Goal: Task Accomplishment & Management: Manage account settings

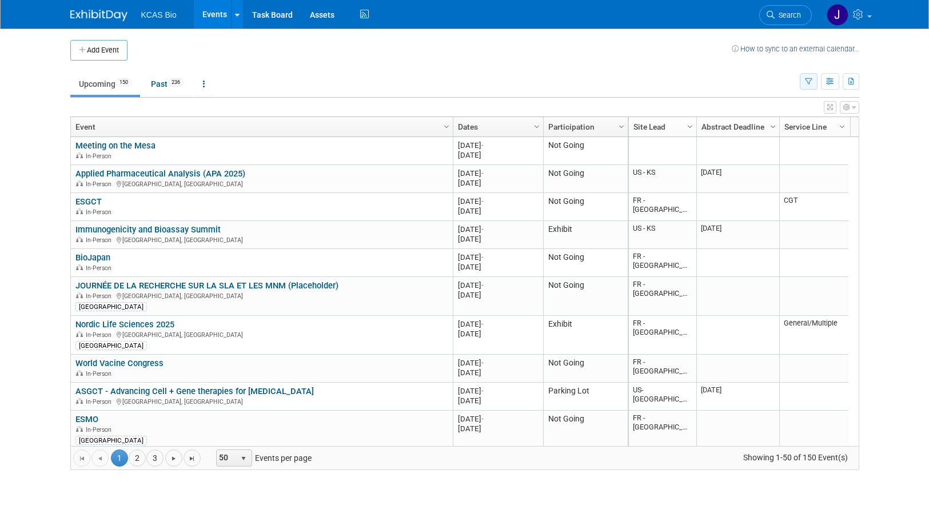
click at [809, 81] on icon "button" at bounding box center [808, 81] width 7 height 7
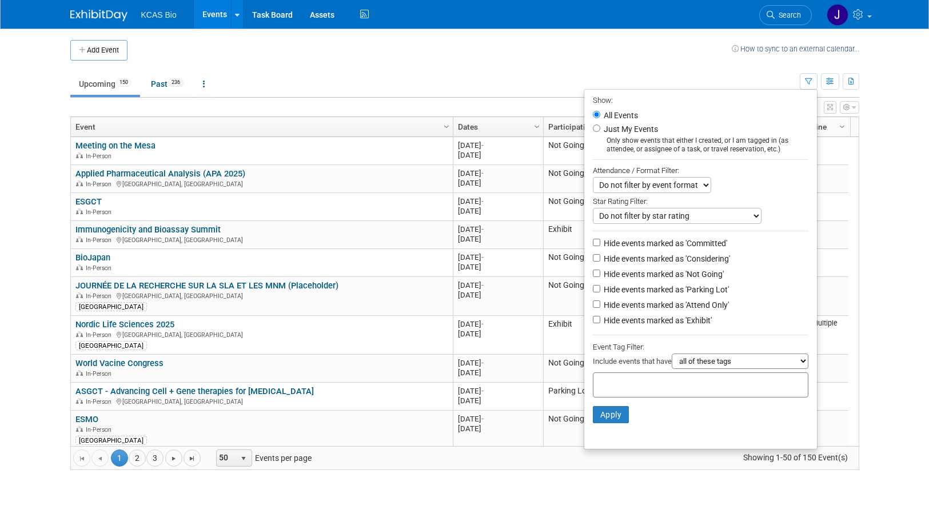
click at [590, 297] on li "Hide events marked as 'Parking Lot'" at bounding box center [700, 290] width 233 height 15
click at [590, 298] on li "Hide events marked as 'Parking Lot'" at bounding box center [700, 290] width 233 height 15
click at [593, 293] on input "Hide events marked as 'Parking Lot'" at bounding box center [596, 288] width 7 height 7
checkbox input "true"
click at [594, 275] on li "Hide events marked as 'Not Going'" at bounding box center [700, 274] width 233 height 15
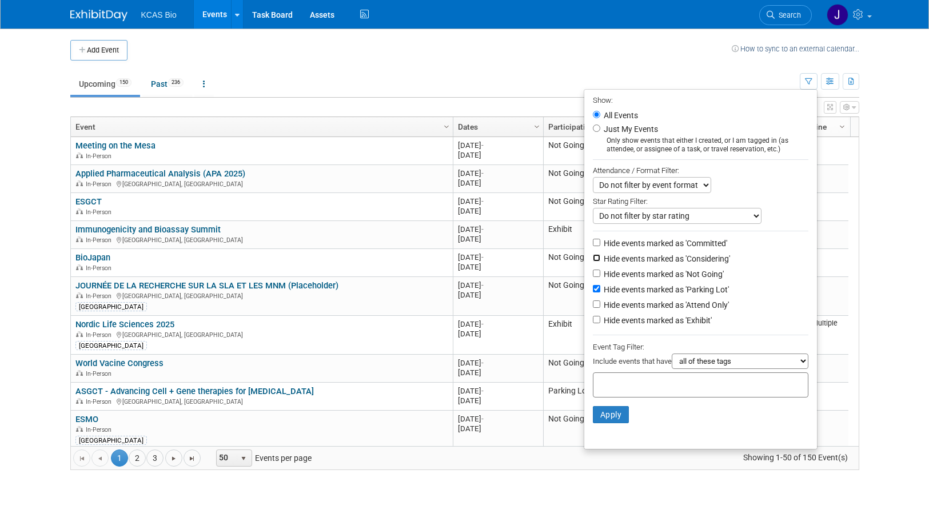
click at [593, 259] on input "Hide events marked as 'Considering'" at bounding box center [596, 257] width 7 height 7
checkbox input "true"
click at [601, 273] on label "Hide events marked as 'Not Going'" at bounding box center [662, 274] width 122 height 11
click at [596, 273] on input "Hide events marked as 'Not Going'" at bounding box center [596, 273] width 7 height 7
checkbox input "true"
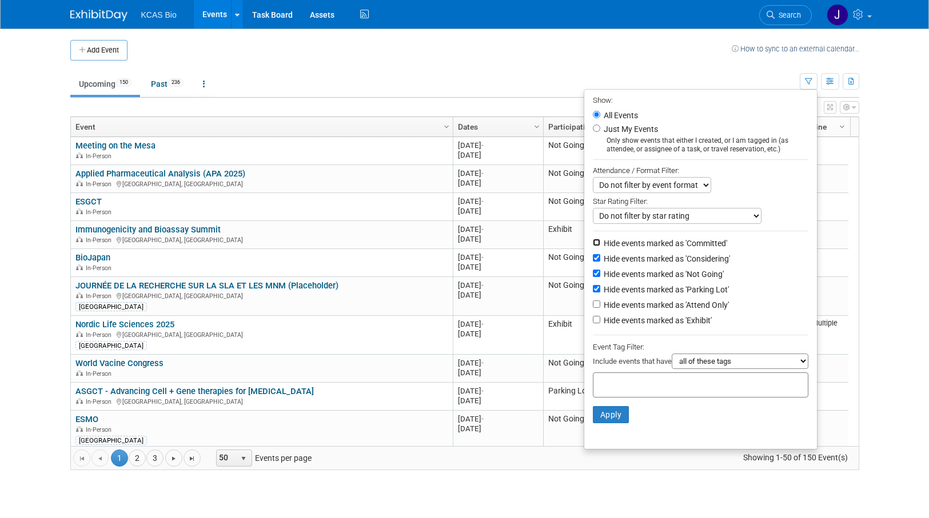
click at [593, 245] on input "Hide events marked as 'Committed'" at bounding box center [596, 242] width 7 height 7
checkbox input "true"
click at [609, 418] on button "Apply" at bounding box center [611, 414] width 37 height 17
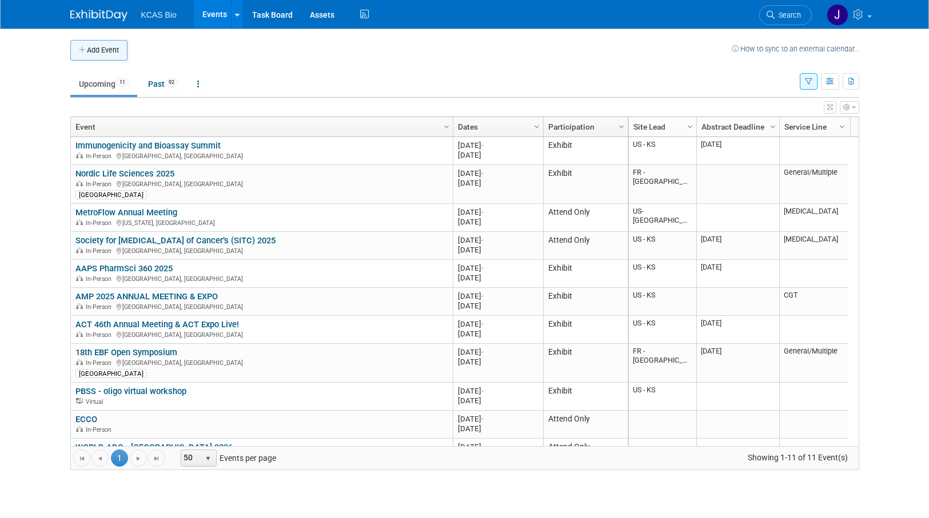
click at [96, 50] on button "Add Event" at bounding box center [98, 50] width 57 height 21
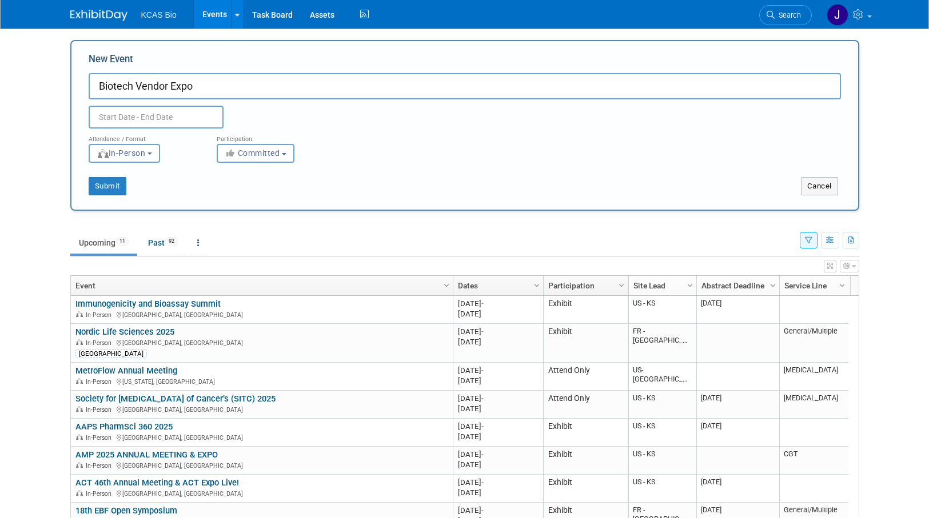
type input "Biotech Vendor Expo"
click at [130, 117] on input "text" at bounding box center [156, 117] width 135 height 23
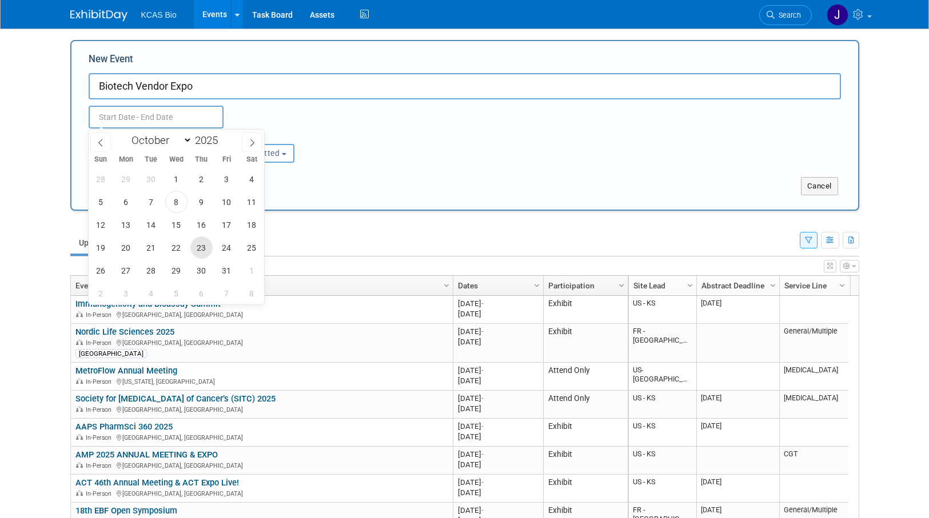
click at [199, 247] on span "23" at bounding box center [201, 248] width 22 height 22
type input "[DATE] to [DATE]"
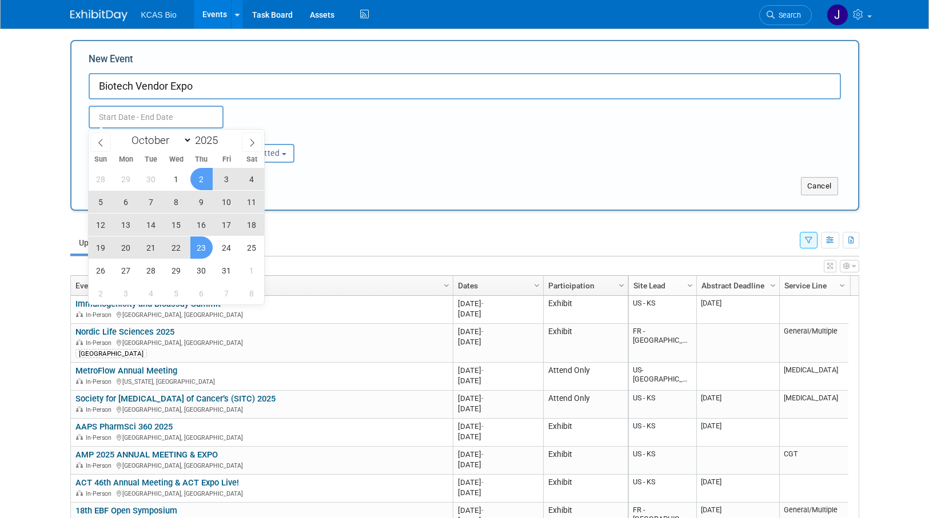
type input "[DATE] to [DATE]"
click at [413, 119] on div "[DATE] to [DATE] Duplicate Event Warning" at bounding box center [464, 113] width 769 height 29
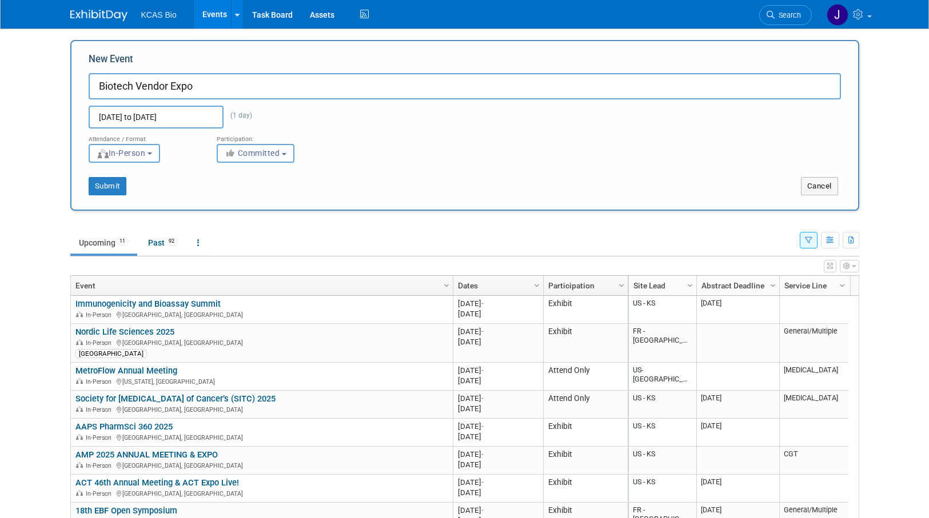
click at [256, 152] on span "Committed" at bounding box center [252, 153] width 55 height 9
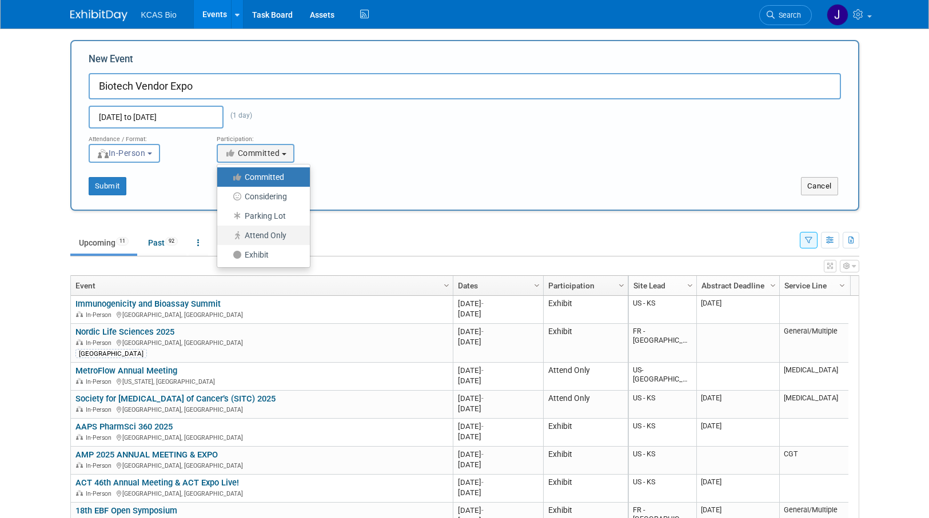
click at [281, 233] on label "Attend Only" at bounding box center [260, 235] width 75 height 15
click at [227, 233] on input "Attend Only" at bounding box center [223, 235] width 7 height 7
select select "102"
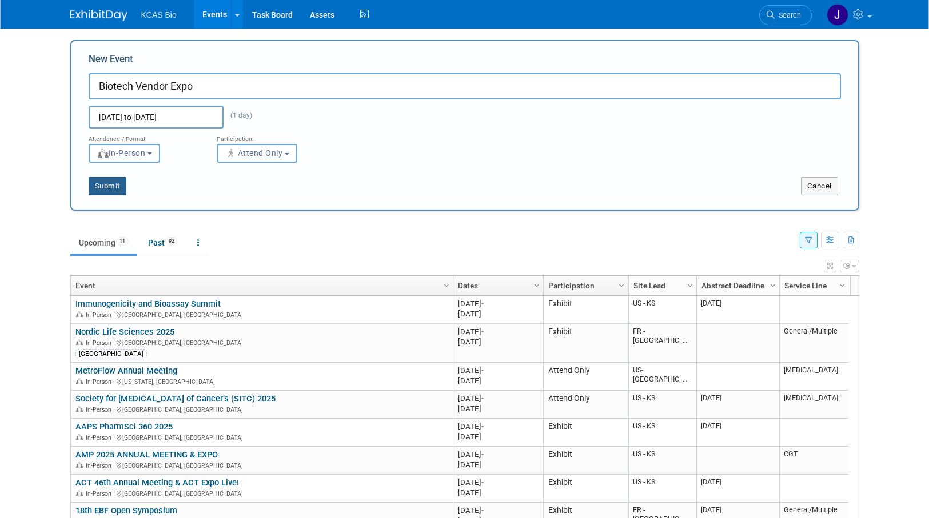
click at [111, 188] on button "Submit" at bounding box center [108, 186] width 38 height 18
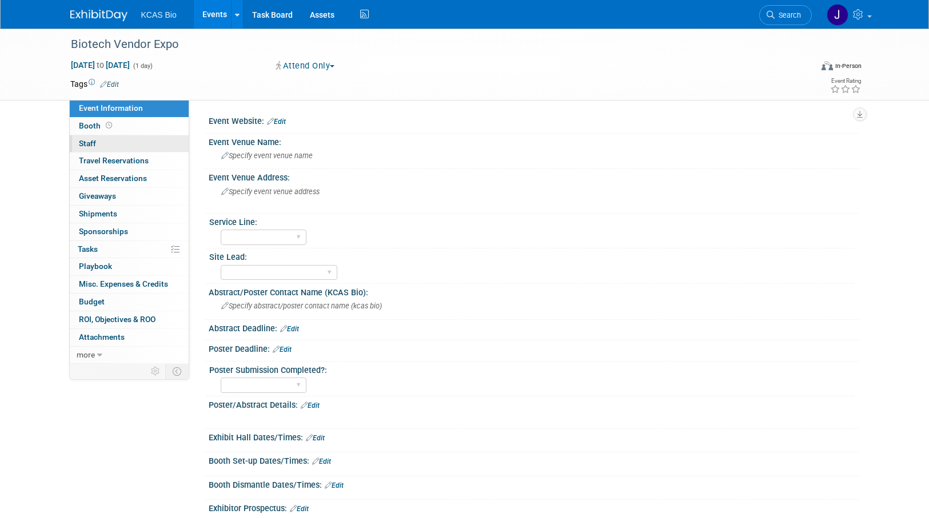
click at [91, 144] on span "Staff 0" at bounding box center [87, 143] width 17 height 9
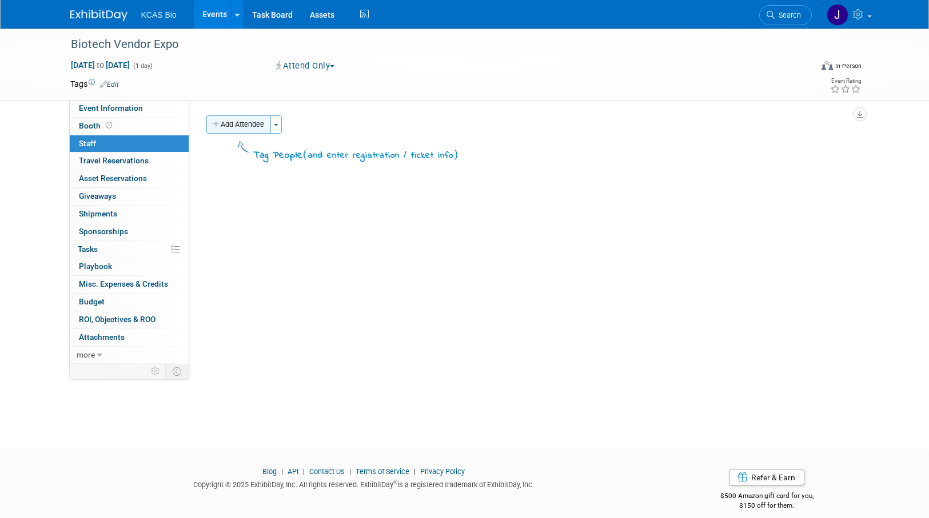
click at [245, 128] on button "Add Attendee" at bounding box center [238, 124] width 65 height 18
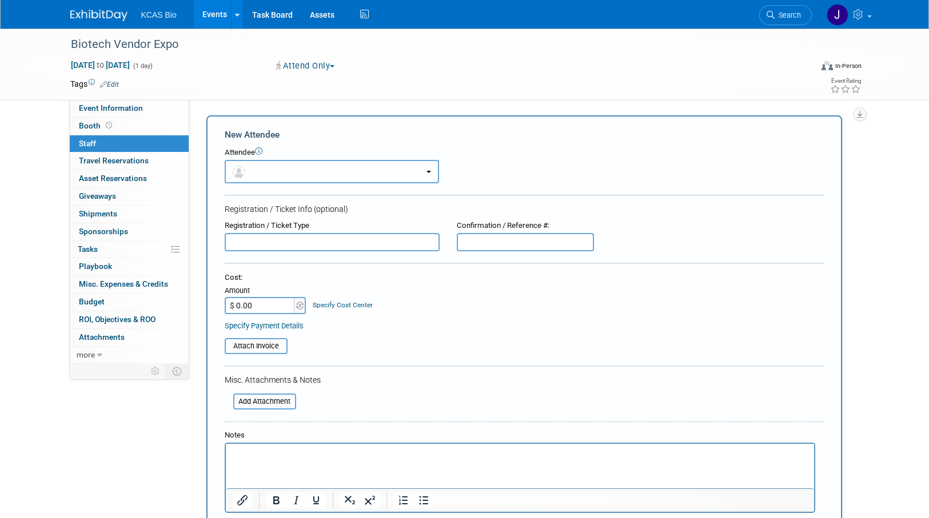
click at [259, 170] on button "button" at bounding box center [332, 171] width 214 height 23
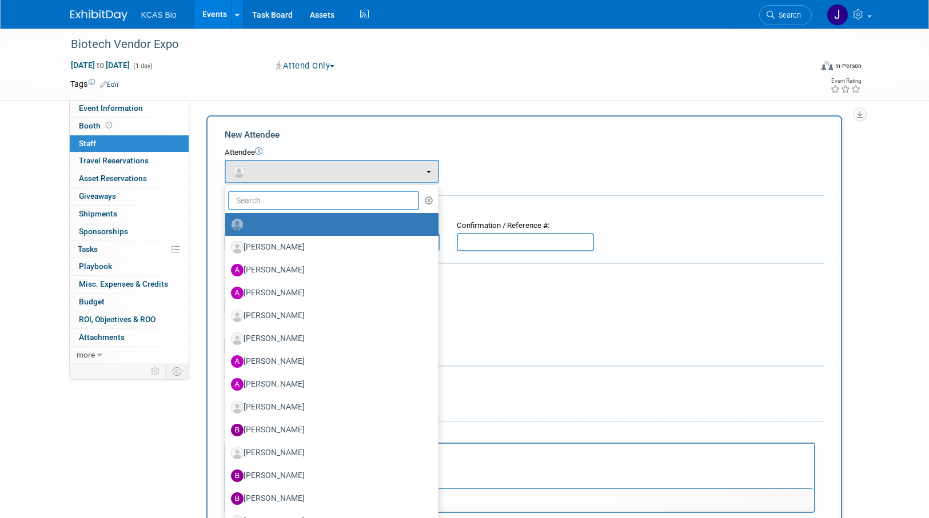
click at [271, 197] on input "text" at bounding box center [323, 200] width 191 height 19
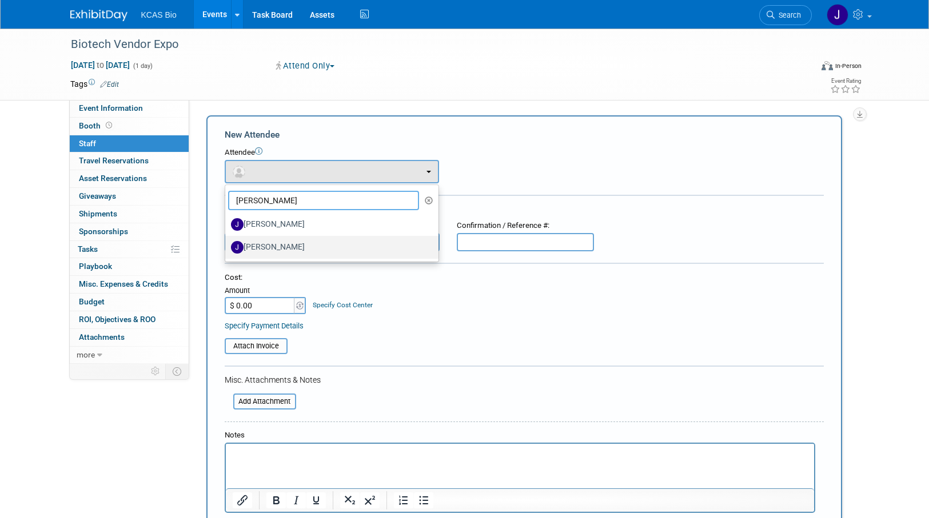
type input "jere"
click at [287, 249] on label "Jeremy Rochford" at bounding box center [329, 247] width 196 height 18
click at [227, 249] on input "Jeremy Rochford" at bounding box center [222, 245] width 7 height 7
select select "017a7405-4994-455f-9b98-39da7c98fce9"
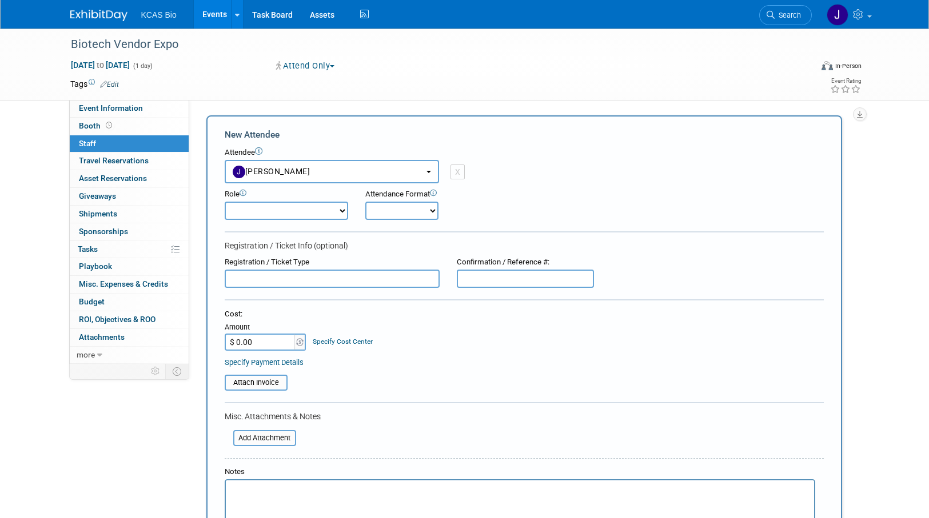
click at [528, 175] on div "Attendee <img src="https://www.exhibitday.com/Images/Unassigned-User-Icon.png" …" at bounding box center [524, 165] width 599 height 36
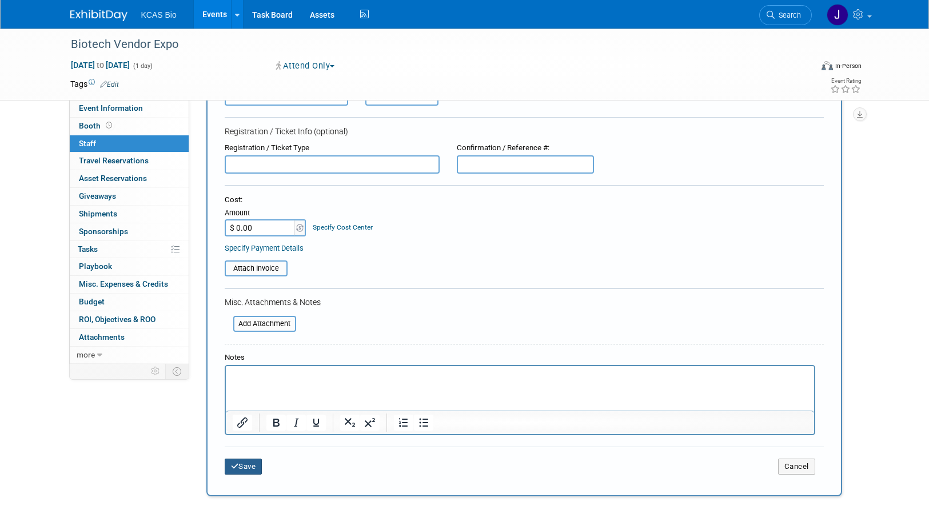
click at [255, 465] on button "Save" at bounding box center [244, 467] width 38 height 16
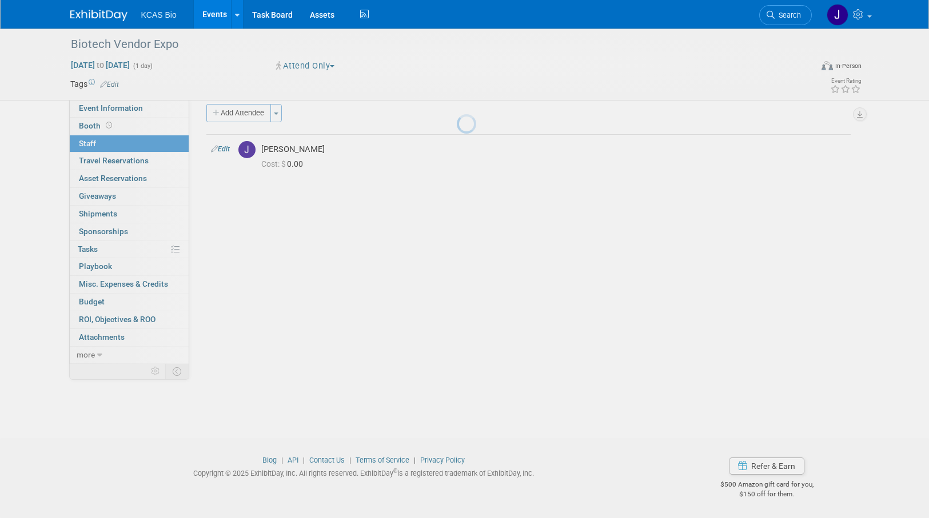
scroll to position [11, 0]
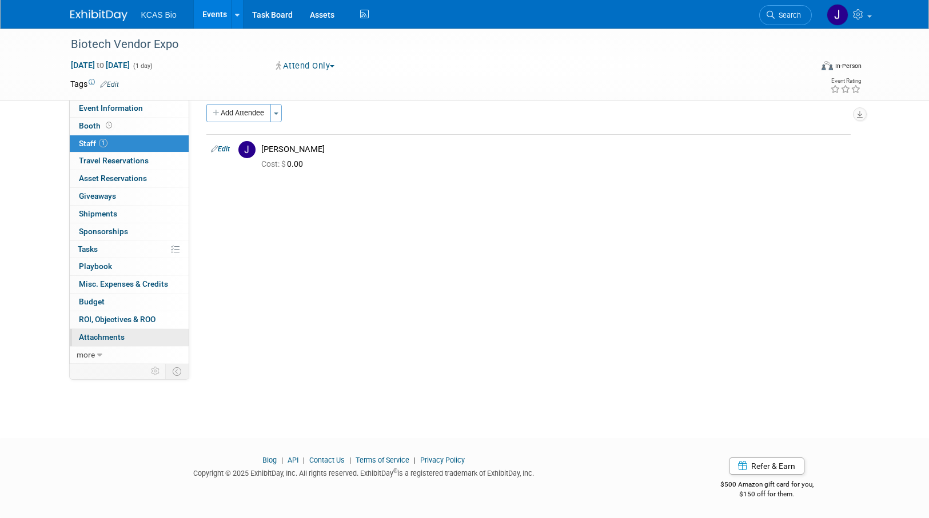
click at [95, 336] on span "Attachments 0" at bounding box center [102, 337] width 46 height 9
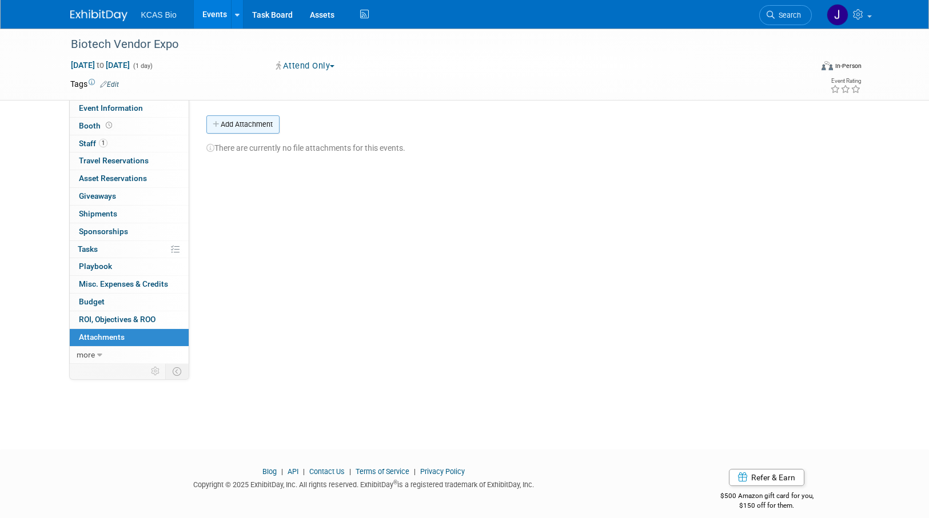
click at [254, 123] on button "Add Attachment" at bounding box center [242, 124] width 73 height 18
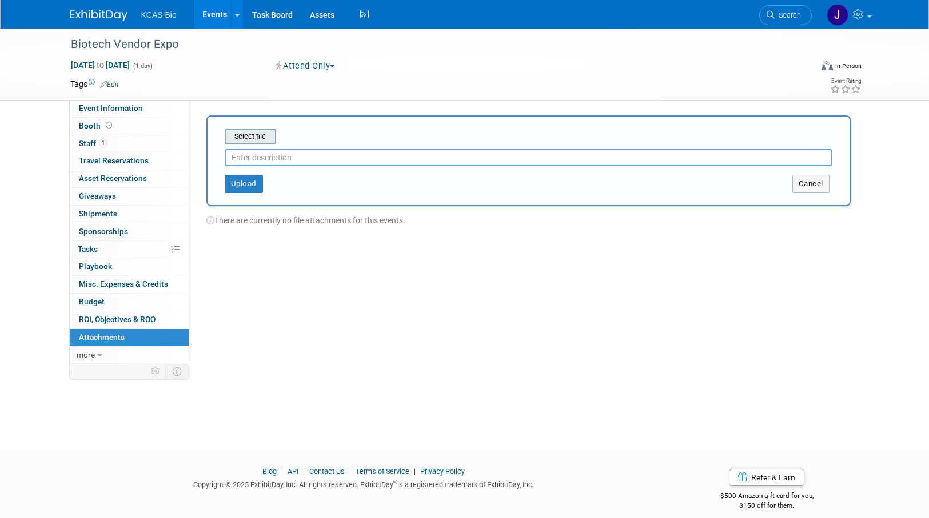
click at [249, 137] on input "file" at bounding box center [207, 137] width 136 height 14
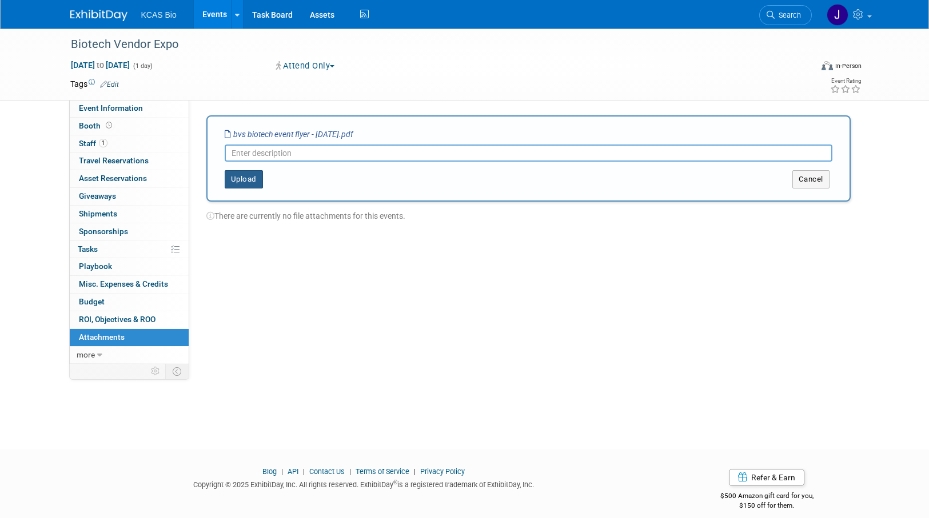
drag, startPoint x: 245, startPoint y: 179, endPoint x: 269, endPoint y: 144, distance: 42.3
click at [269, 144] on form "Select file bvs biotech event flyer - 10-23-25.pdf This is an invoice Upload Ca…" at bounding box center [529, 159] width 608 height 60
click at [272, 154] on input "text" at bounding box center [529, 153] width 608 height 17
type input "Flyer"
click at [243, 179] on button "Upload" at bounding box center [244, 179] width 38 height 18
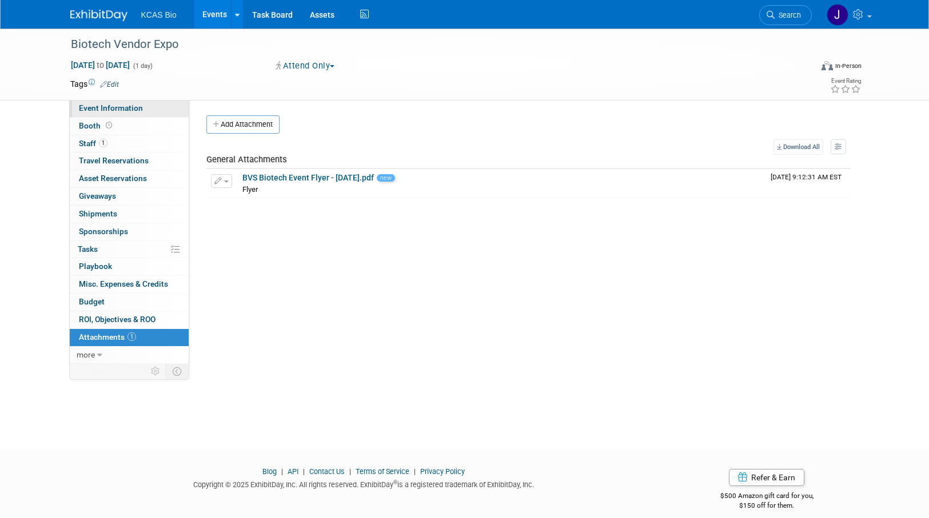
click at [120, 109] on span "Event Information" at bounding box center [111, 107] width 64 height 9
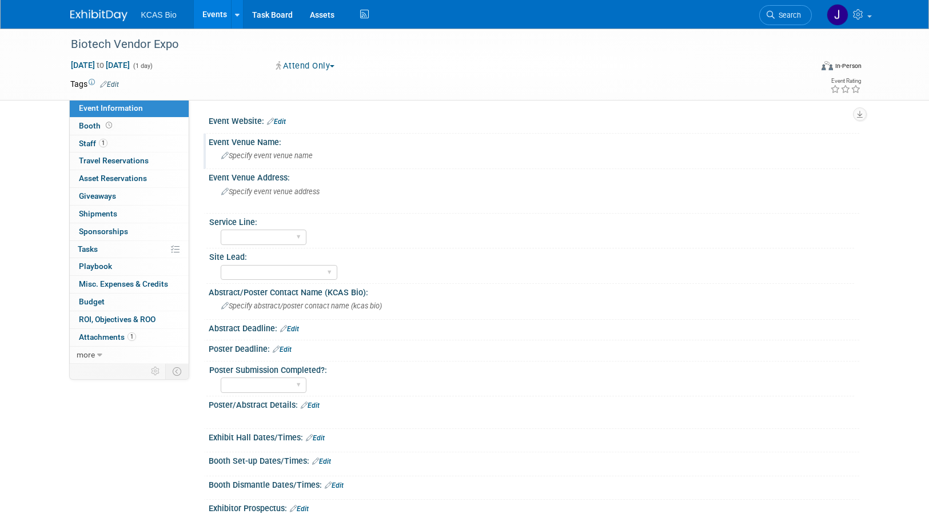
click at [293, 155] on span "Specify event venue name" at bounding box center [266, 155] width 91 height 9
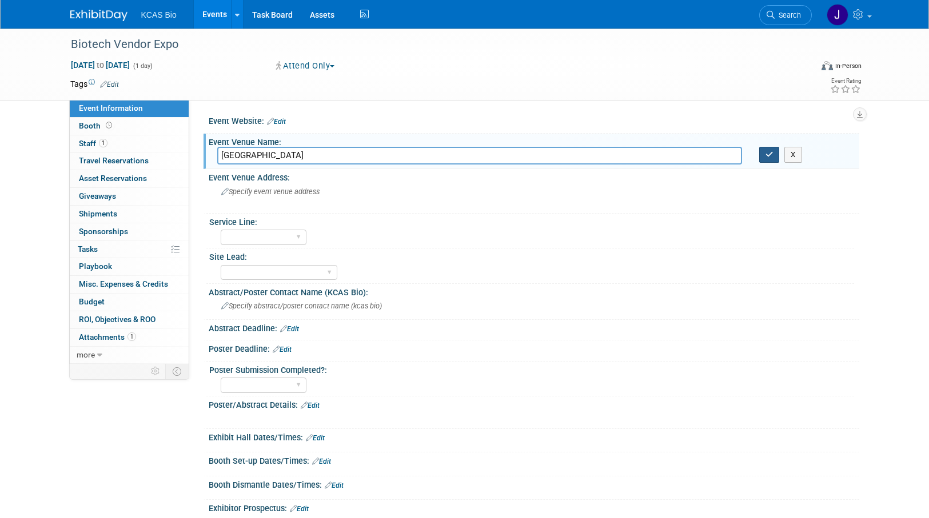
type input "Beechwood Hotel"
click at [770, 157] on icon "button" at bounding box center [769, 154] width 8 height 7
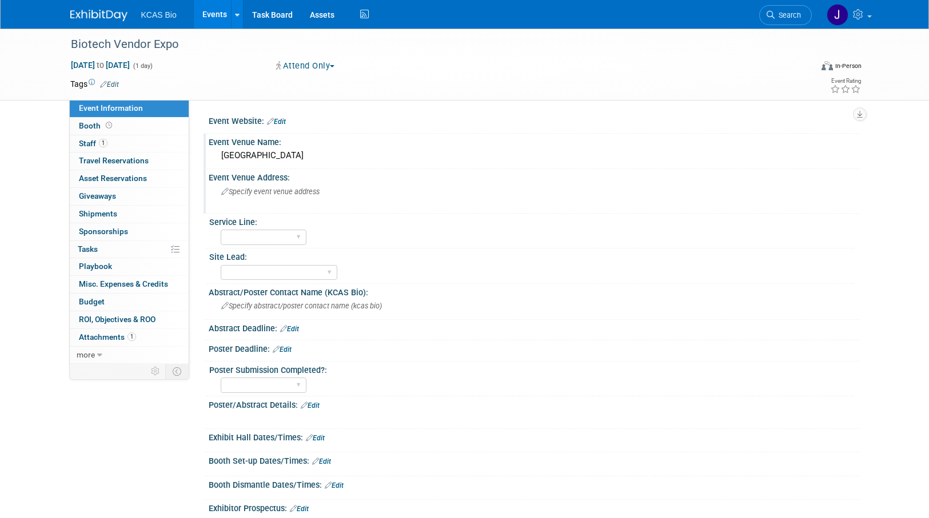
click at [294, 193] on span "Specify event venue address" at bounding box center [270, 191] width 98 height 9
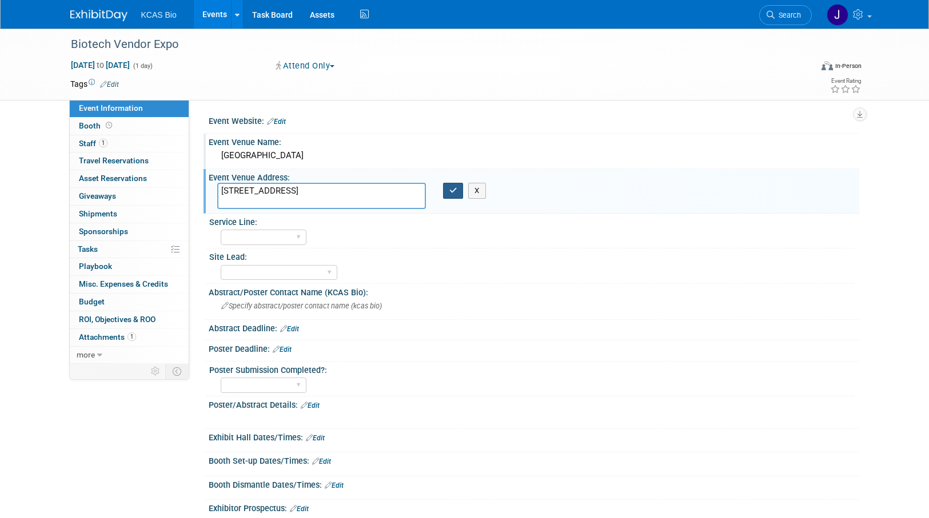
type textarea "363 Plantation Street, Worcester, MA 01605"
click at [453, 191] on icon "button" at bounding box center [453, 190] width 8 height 7
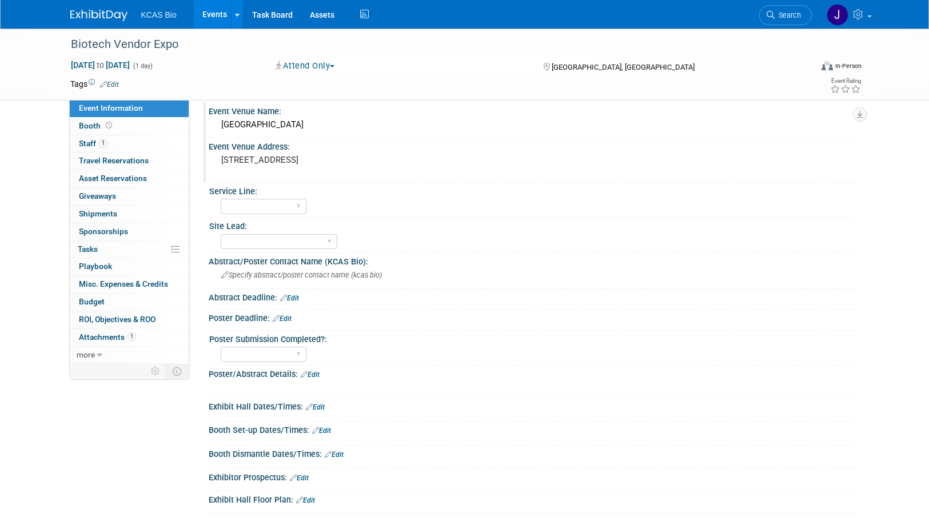
scroll to position [57, 0]
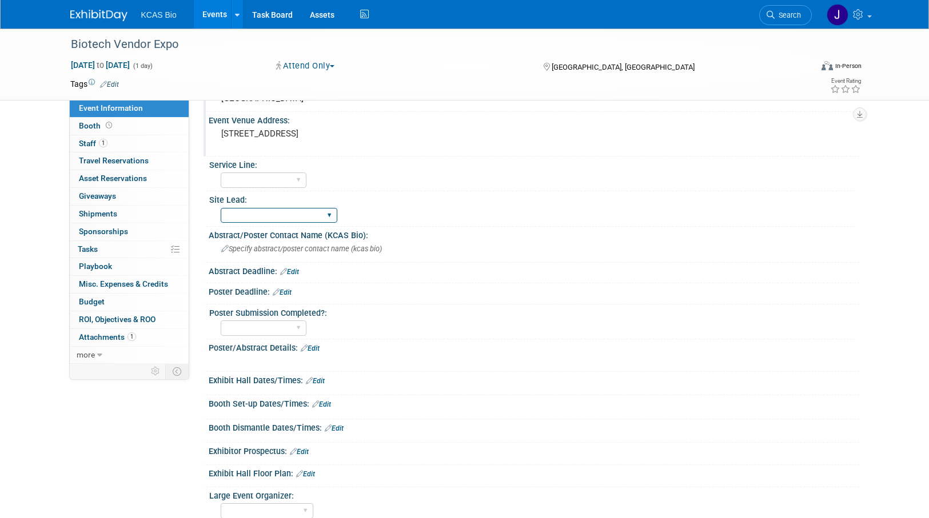
click at [289, 215] on select "US - KS US- PA FR - Lyon BD Rep" at bounding box center [279, 215] width 117 height 15
select select "BD Rep"
click at [221, 208] on select "US - KS US- PA FR - Lyon BD Rep" at bounding box center [279, 215] width 117 height 15
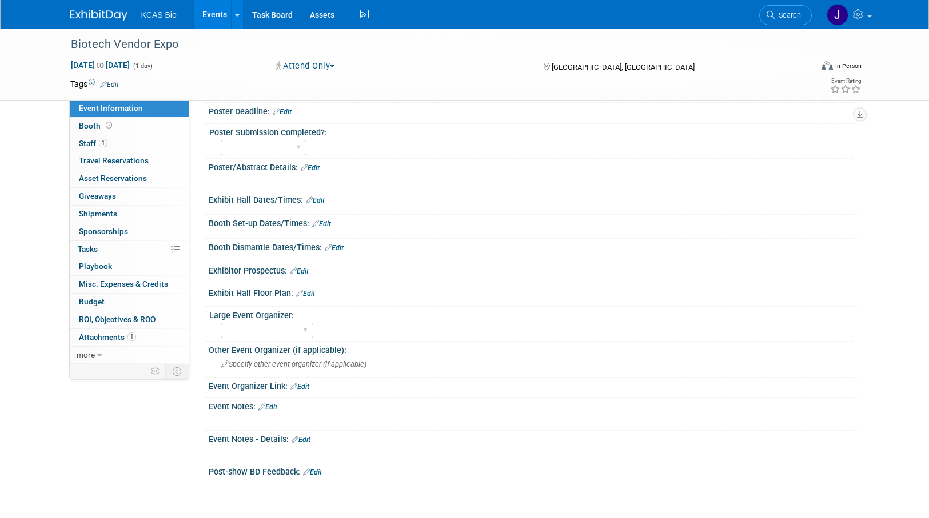
scroll to position [338, 0]
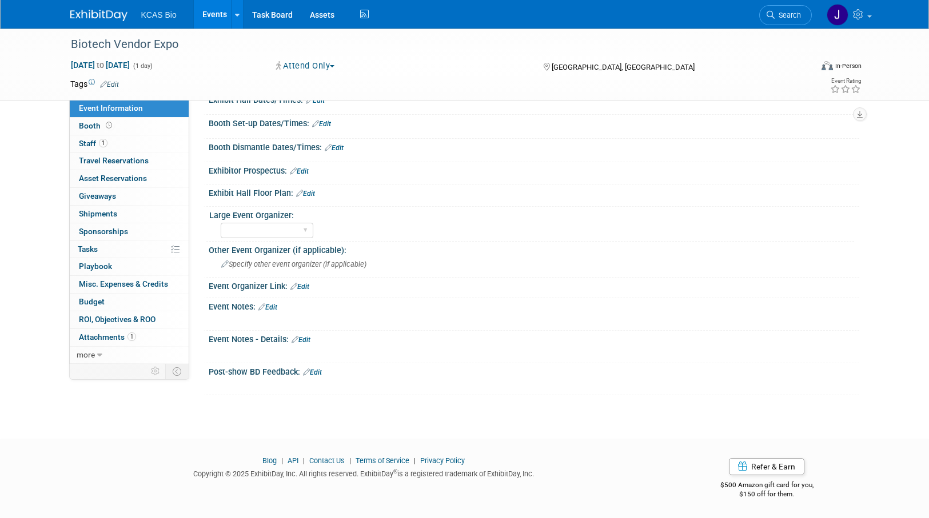
click at [271, 307] on link "Edit" at bounding box center [267, 307] width 19 height 8
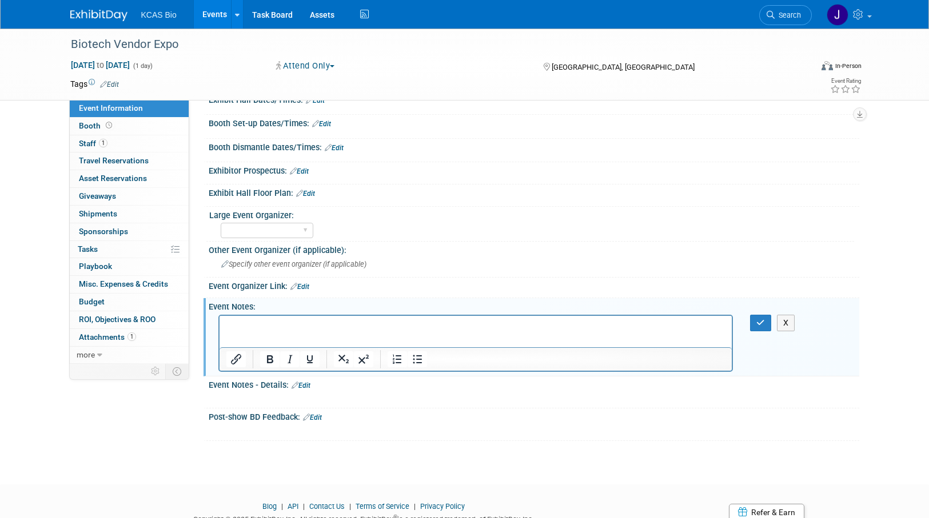
scroll to position [0, 0]
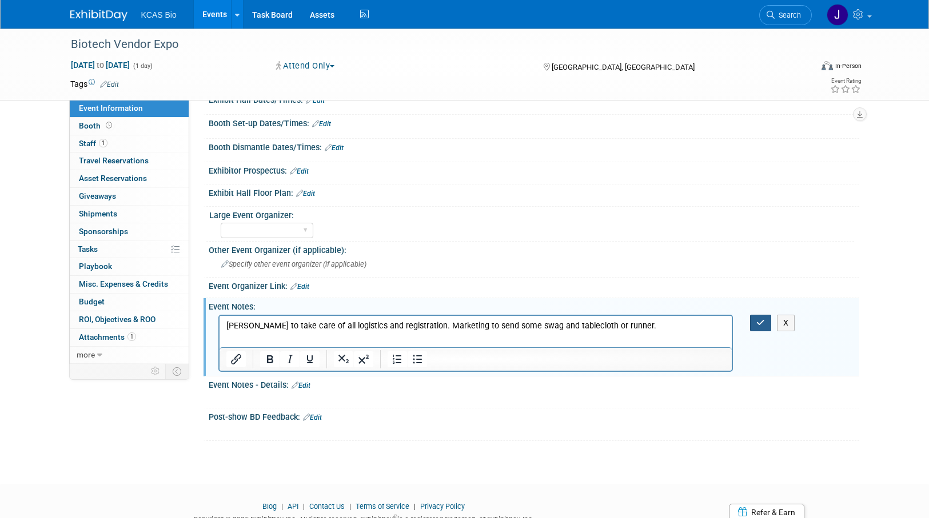
click at [761, 322] on icon "button" at bounding box center [760, 323] width 9 height 8
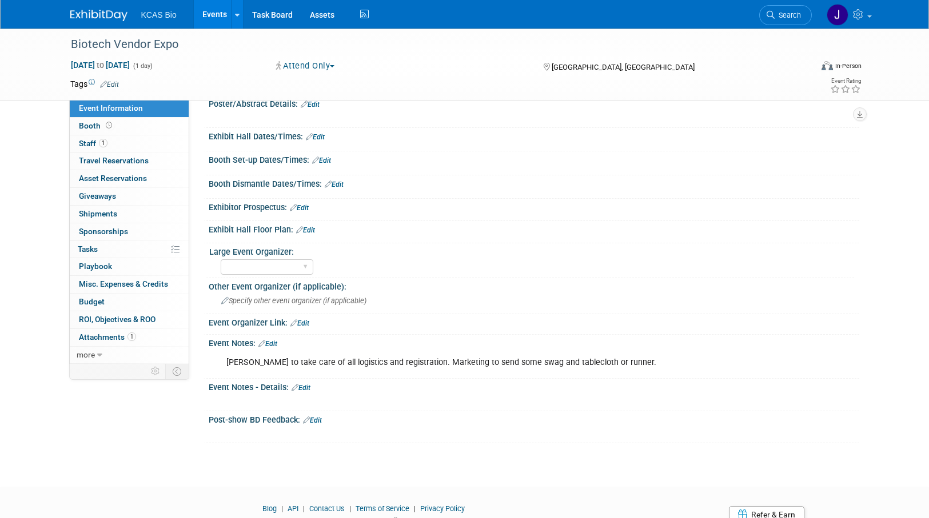
scroll to position [343, 0]
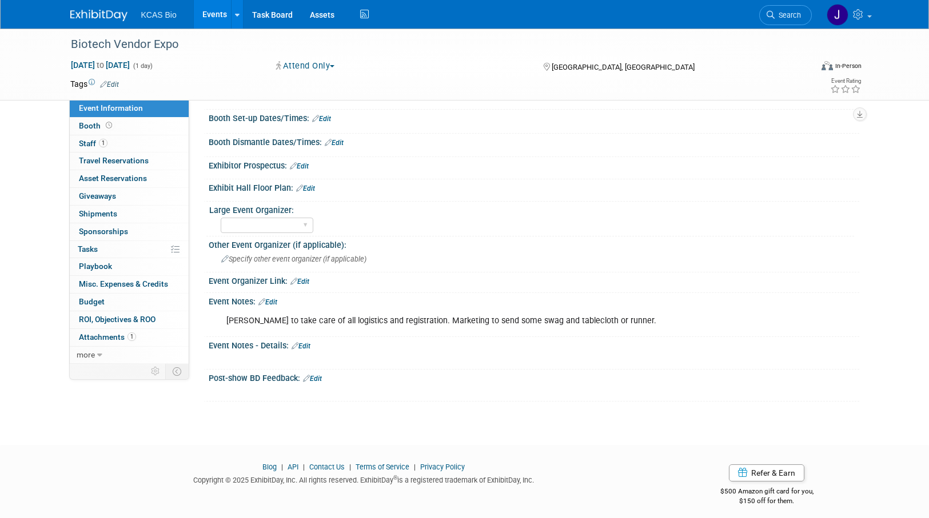
drag, startPoint x: 603, startPoint y: 317, endPoint x: 658, endPoint y: 320, distance: 55.5
click at [604, 317] on div "Jeremy R to take care of all logistics and registration. Marketing to send some…" at bounding box center [475, 321] width 515 height 23
click at [610, 317] on div "Jeremy R to take care of all logistics and registration. Marketing to send some…" at bounding box center [475, 321] width 515 height 23
click at [609, 321] on div "Jeremy R to take care of all logistics and registration. Marketing to send some…" at bounding box center [475, 321] width 515 height 23
click at [277, 302] on link "Edit" at bounding box center [267, 302] width 19 height 8
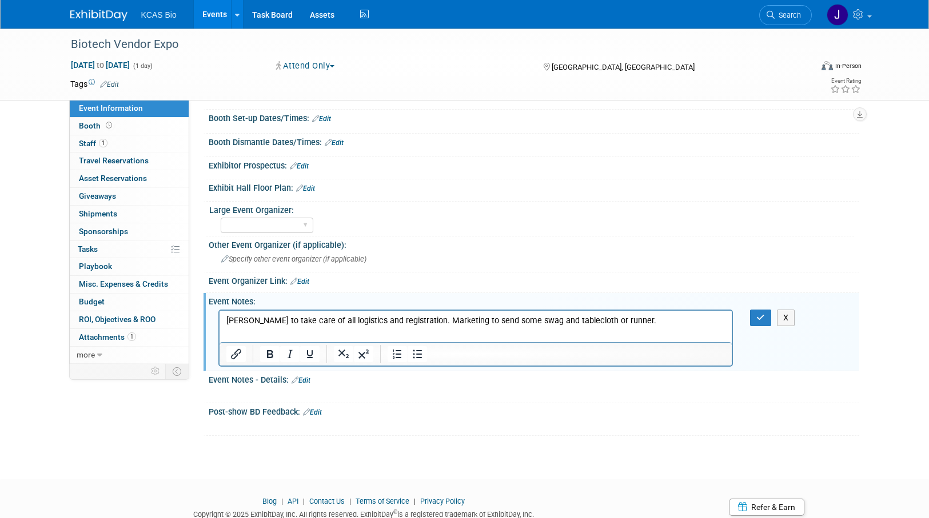
scroll to position [0, 0]
click at [637, 319] on p "Jeremy R to take care of all logistics and registration. Marketing to send some…" at bounding box center [476, 320] width 500 height 11
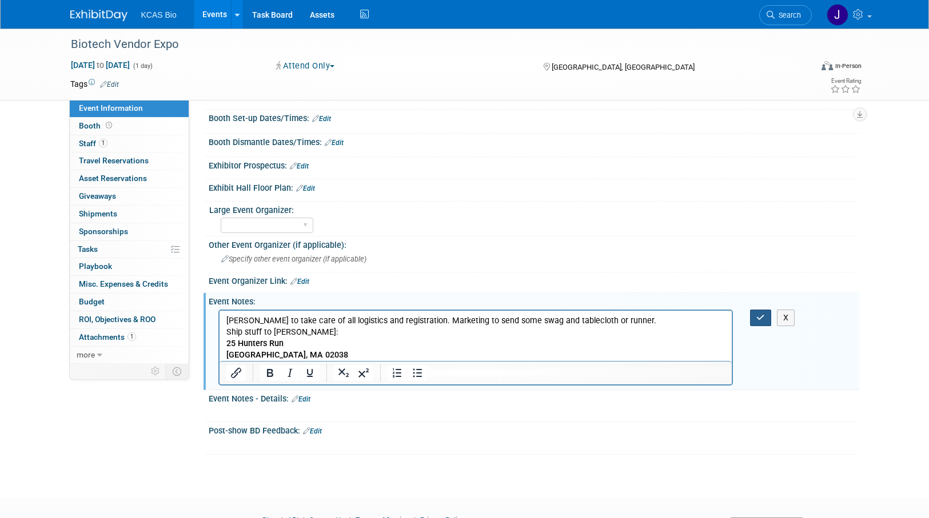
click at [758, 321] on icon "button" at bounding box center [760, 318] width 9 height 8
